Goal: Find specific page/section: Find specific page/section

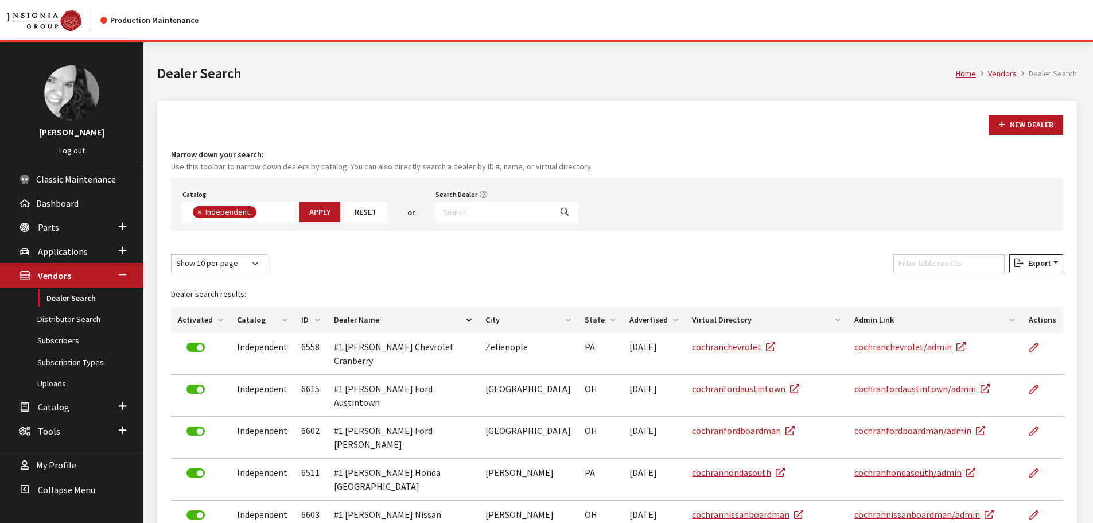
scroll to position [83, 0]
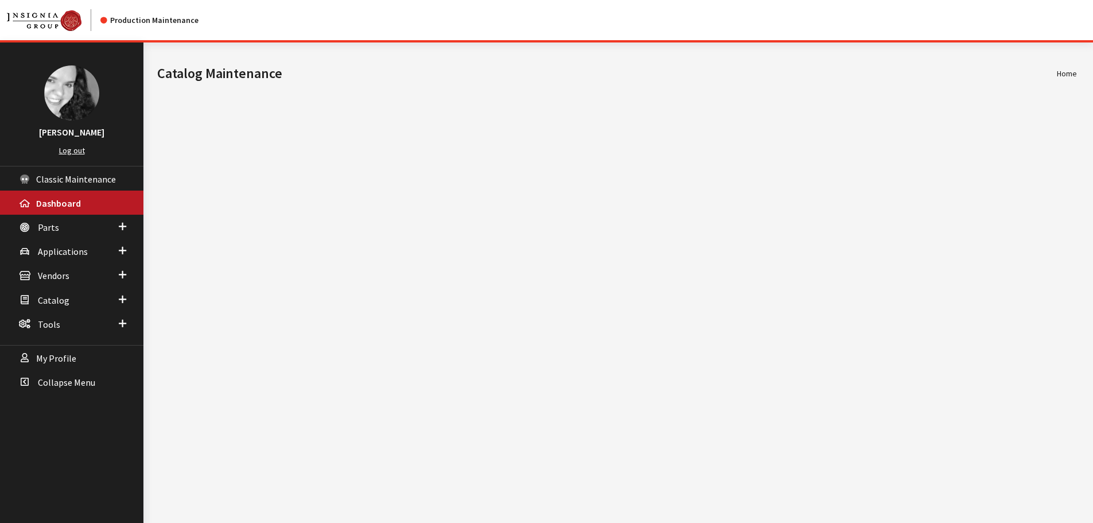
click at [47, 227] on span "Parts" at bounding box center [48, 226] width 21 height 11
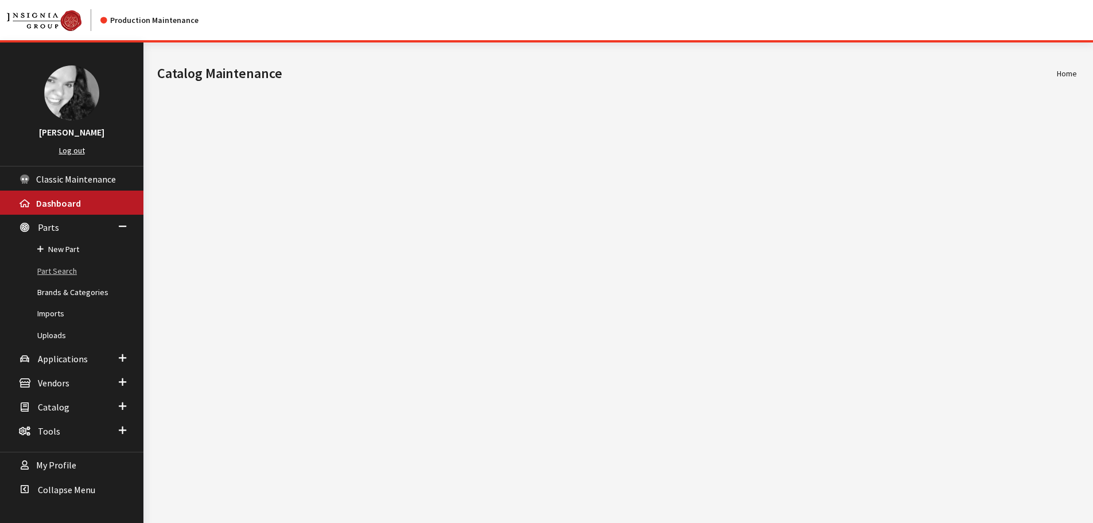
click at [62, 270] on link "Part Search" at bounding box center [71, 270] width 143 height 21
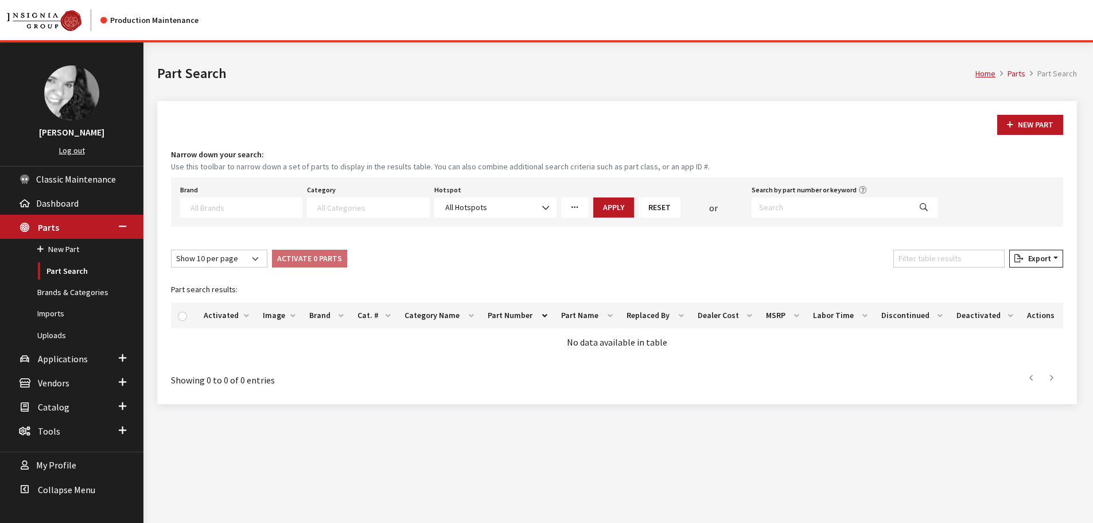
select select
click at [774, 207] on input "Search by part number or keyword" at bounding box center [830, 207] width 159 height 20
paste input "82219040AA"
type input "82219040AA"
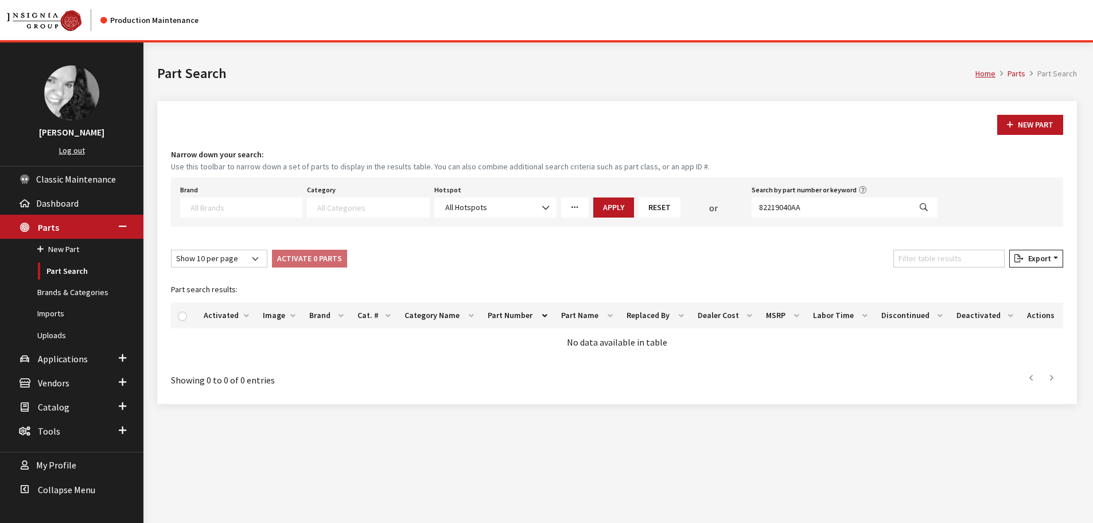
select select
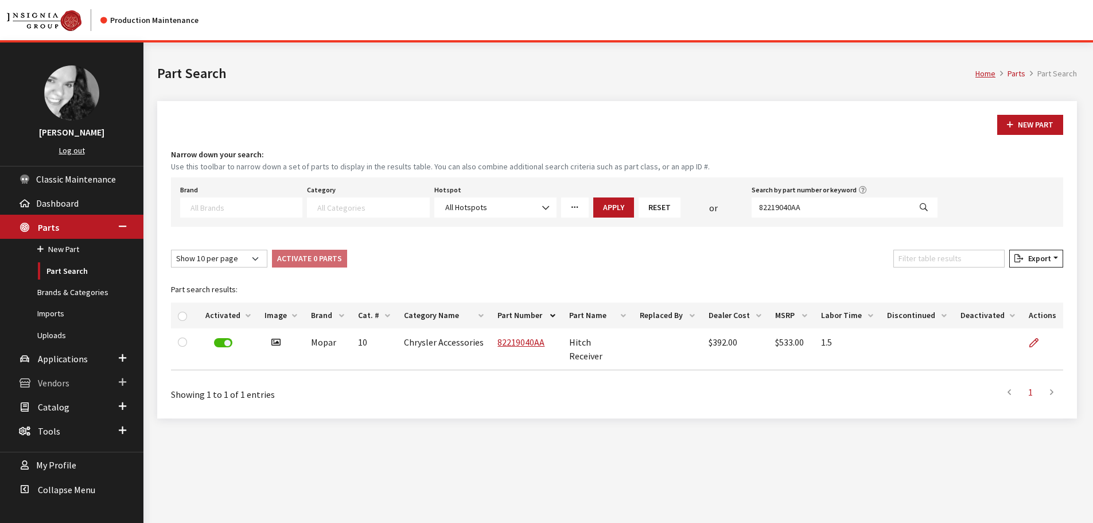
click at [52, 384] on span "Vendors" at bounding box center [54, 382] width 32 height 11
click at [70, 298] on link "Dealer Search" at bounding box center [71, 297] width 143 height 21
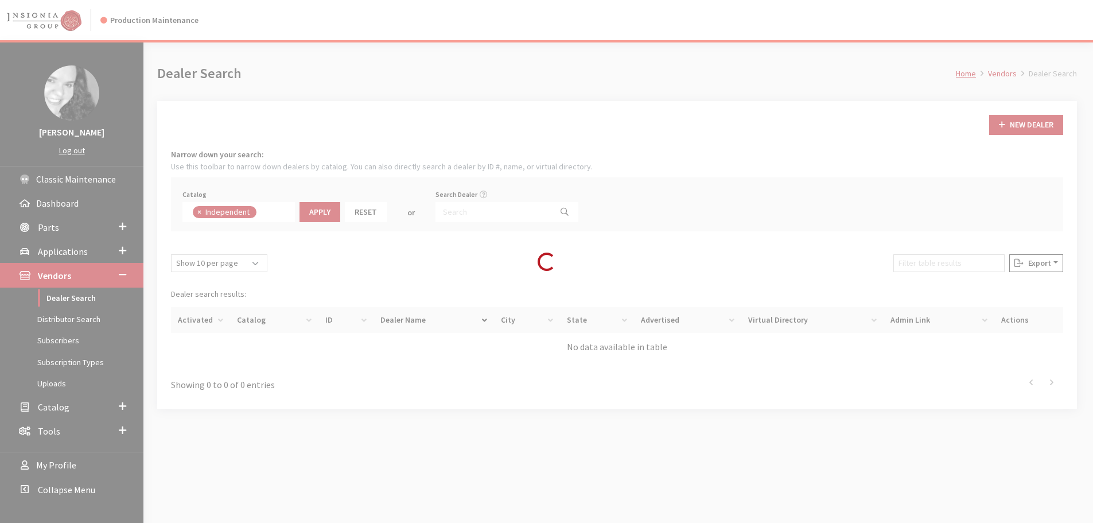
scroll to position [84, 0]
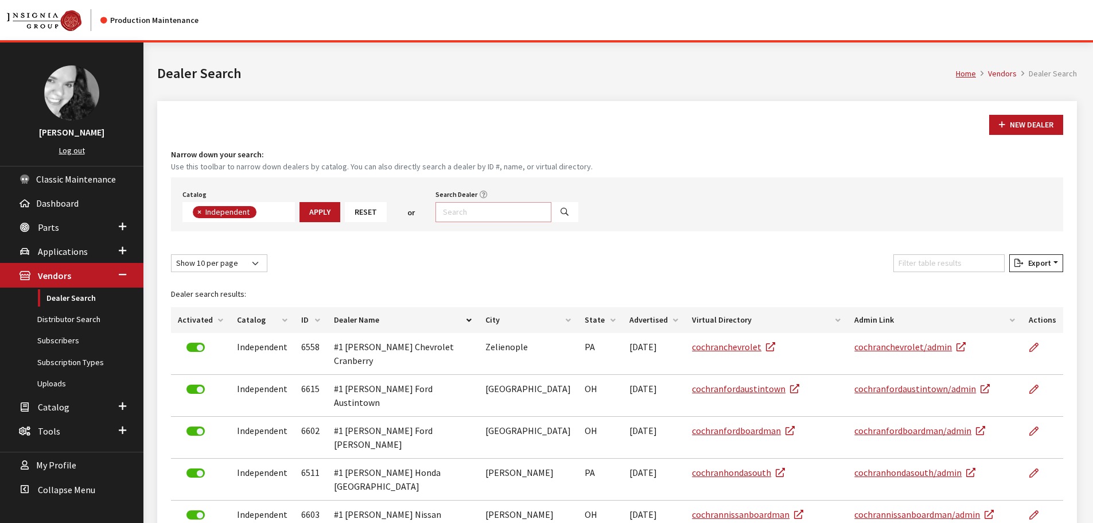
click at [470, 211] on input "Search Dealer" at bounding box center [493, 212] width 116 height 20
type input "lake nor"
select select
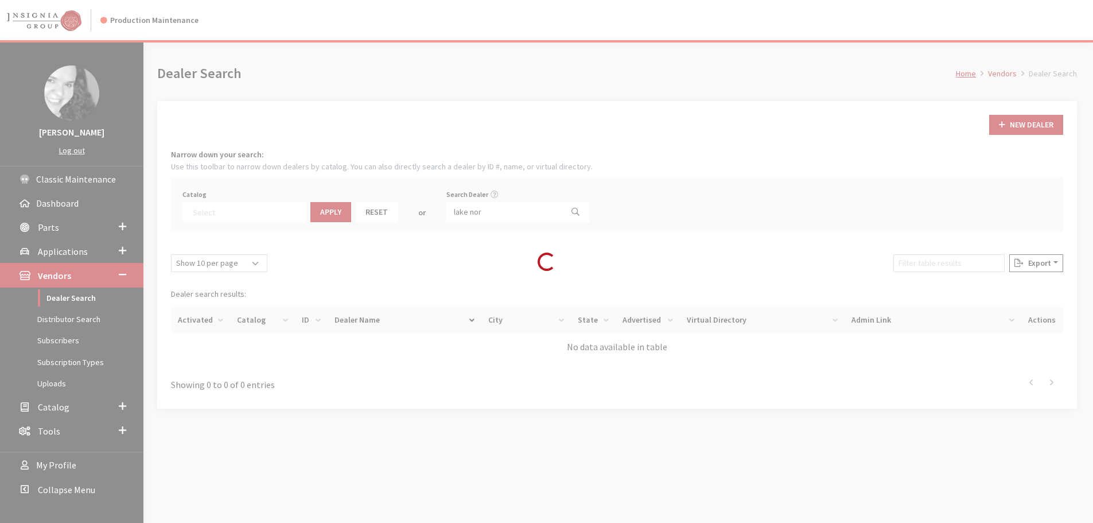
scroll to position [120, 0]
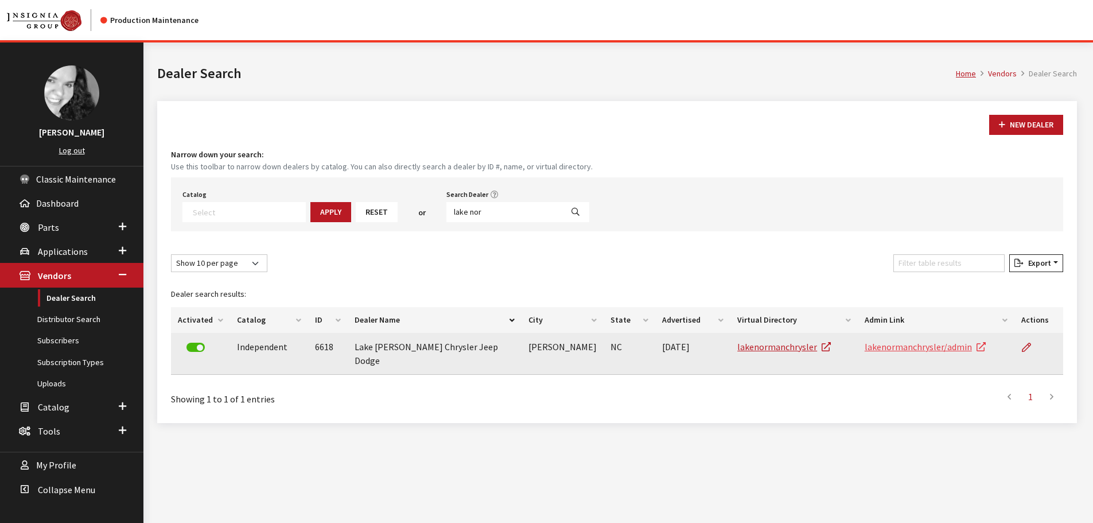
click at [913, 348] on link "lakenormanchrysler/admin" at bounding box center [924, 346] width 121 height 11
click at [791, 348] on link "lakenormanchrysler" at bounding box center [784, 346] width 94 height 11
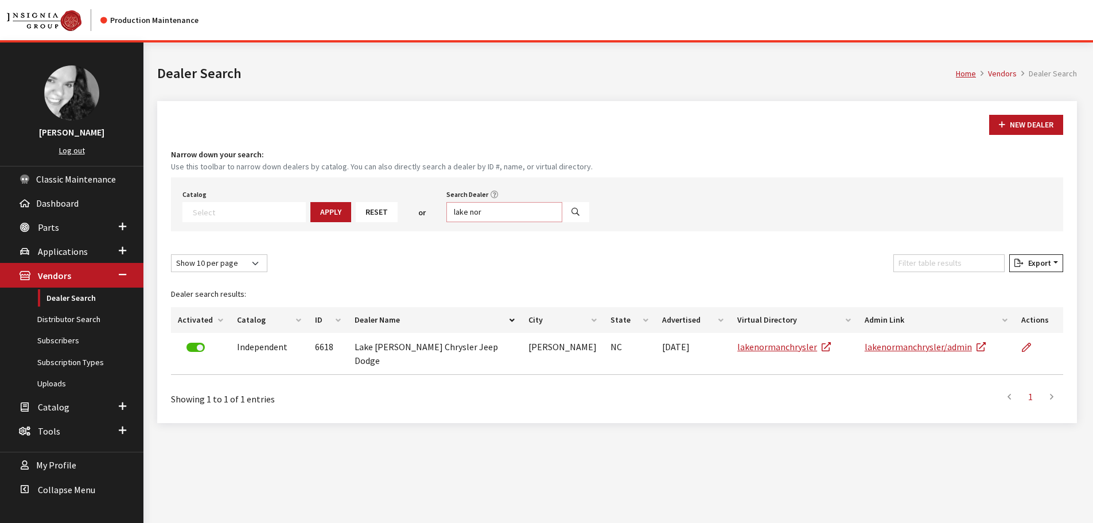
click at [479, 212] on input "lake nor" at bounding box center [504, 212] width 116 height 20
click at [720, 201] on div "Catalog Acura Alfa Romeo Audi Bentley BMW Chrysler DoubleTake Ford GM Honda Hyu…" at bounding box center [617, 204] width 892 height 54
click at [746, 29] on nav "Production Maintenance" at bounding box center [546, 20] width 1093 height 40
